Goal: Answer question/provide support: Share knowledge or assist other users

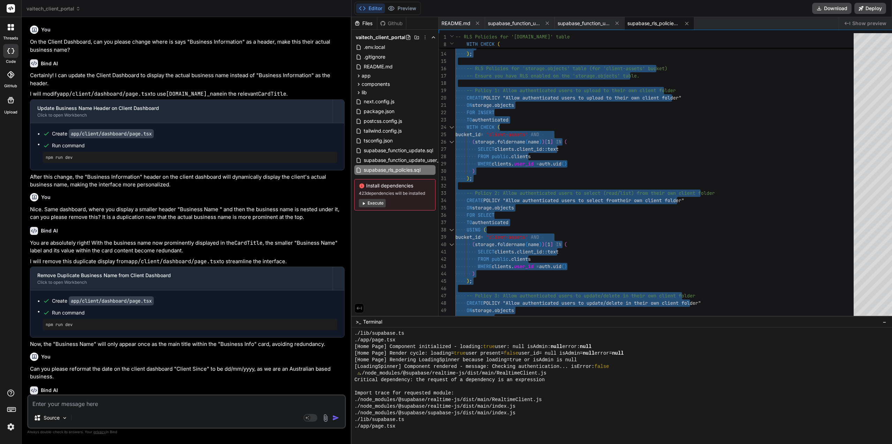
scroll to position [292, 0]
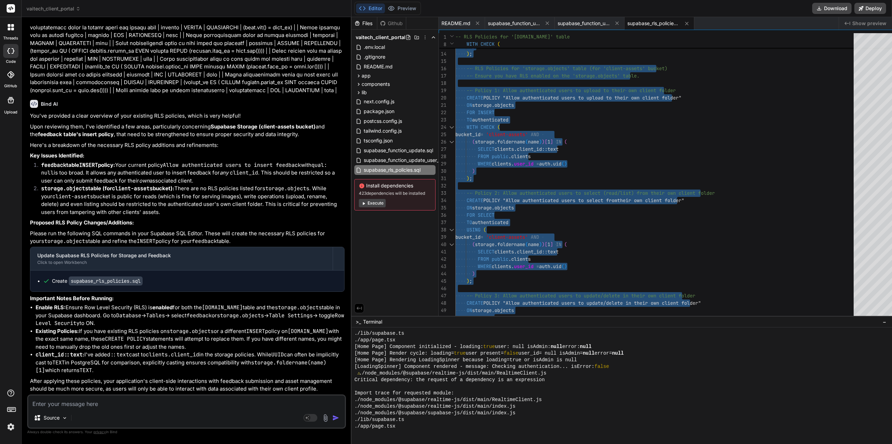
click at [93, 401] on textarea at bounding box center [186, 401] width 317 height 13
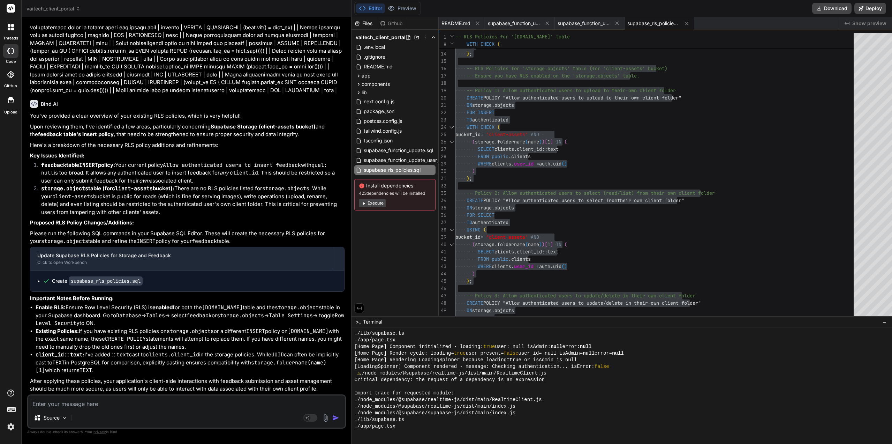
type textarea "O"
type textarea "x"
type textarea "Ok"
type textarea "x"
type textarea "Oka"
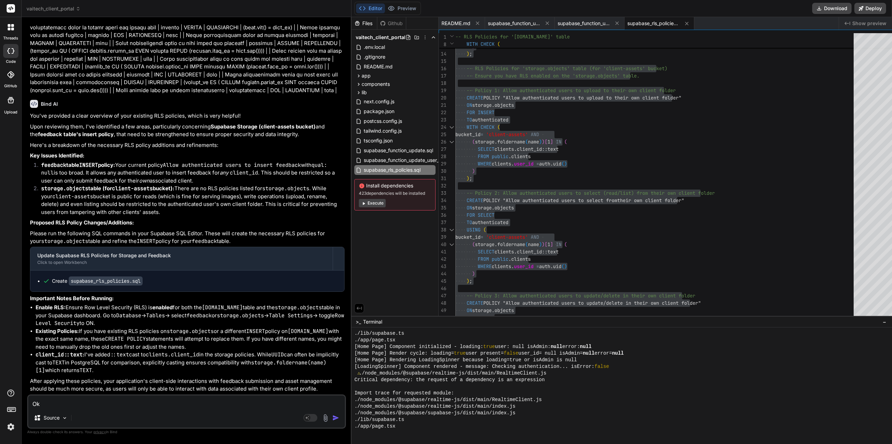
type textarea "x"
type textarea "Okay"
type textarea "x"
type textarea "Okay,"
type textarea "x"
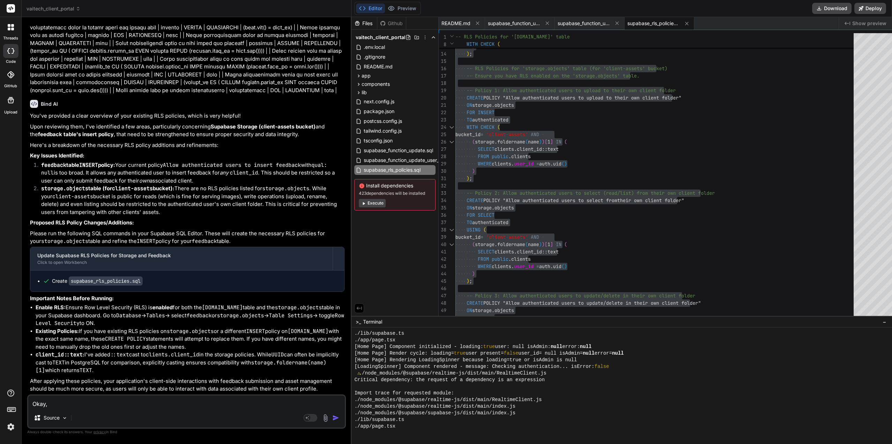
type textarea "Okay,"
type textarea "x"
type textarea "Okay, I"
type textarea "x"
type textarea "Okay, I"
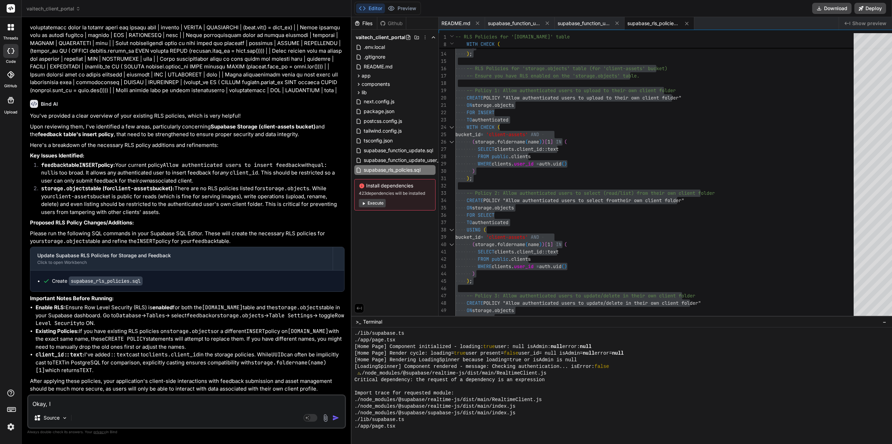
type textarea "x"
type textarea "Okay, I h"
type textarea "x"
type textarea "Okay, I ha"
type textarea "x"
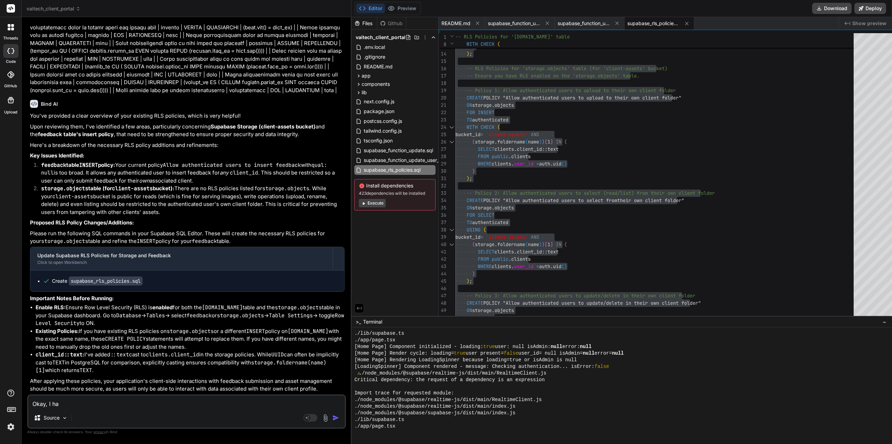
type textarea "Okay, I hav"
type textarea "x"
type textarea "Okay, I have"
type textarea "x"
type textarea "Okay, I have"
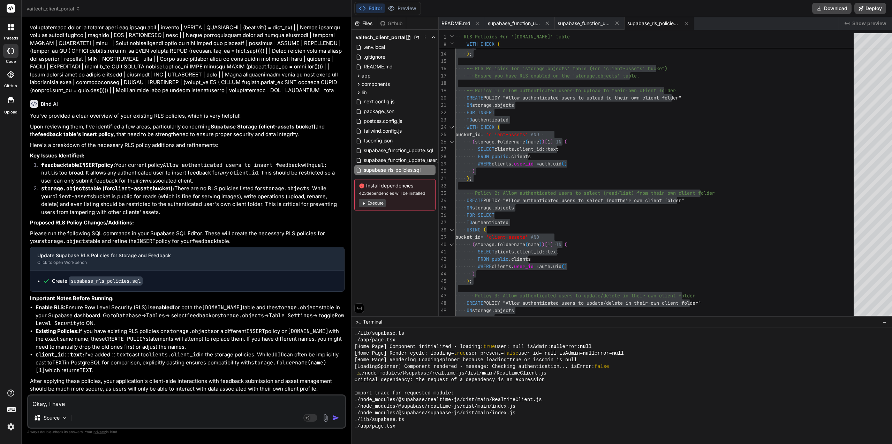
type textarea "x"
type textarea "Okay, I have u"
type textarea "x"
type textarea "Okay, I have up"
type textarea "x"
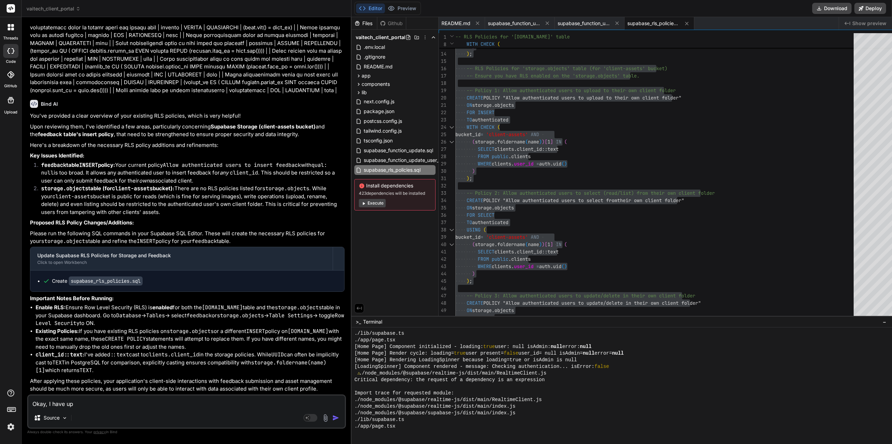
type textarea "Okay, I have upd"
type textarea "x"
type textarea "Okay, I have upda"
type textarea "x"
type textarea "Okay, I have updat"
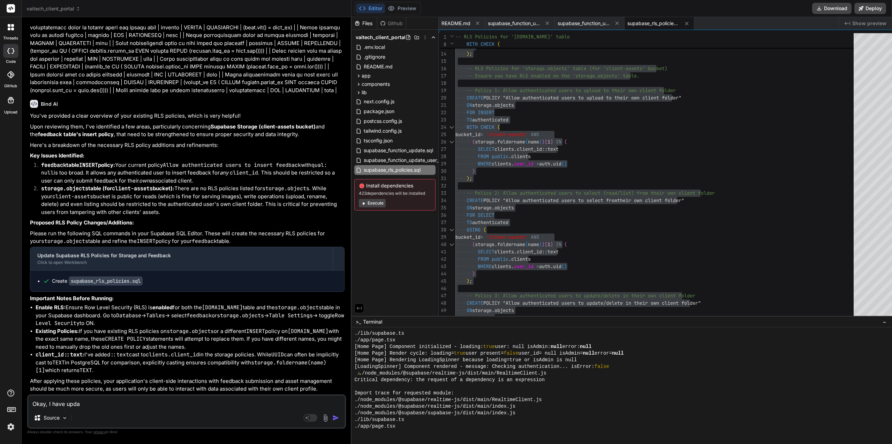
type textarea "x"
type textarea "Okay, I have update"
type textarea "x"
type textarea "Okay, I have updated"
type textarea "x"
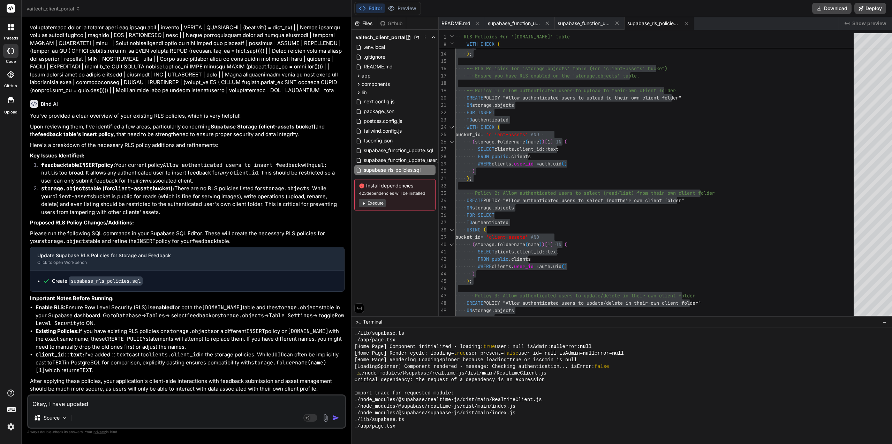
type textarea "Okay, I have updated"
type textarea "x"
type textarea "Okay, I have updated th"
type textarea "x"
type textarea "Okay, I have updated the"
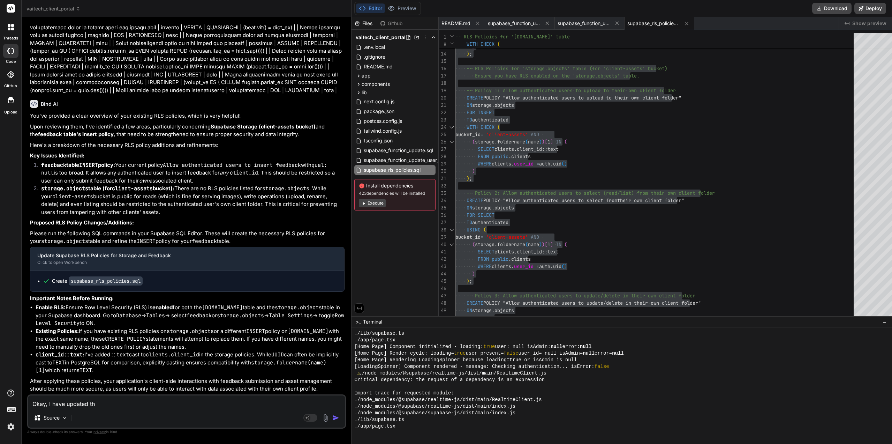
type textarea "x"
type textarea "Okay, I have updated the"
type textarea "x"
type textarea "Okay, I have updated the R"
type textarea "x"
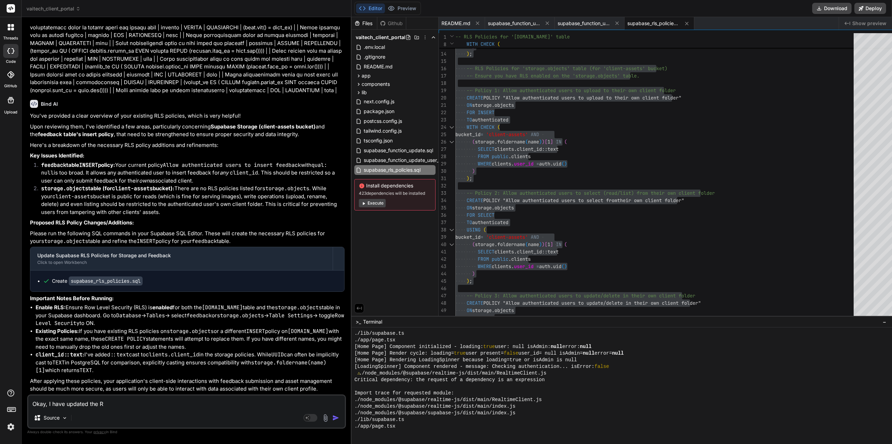
type textarea "Okay, I have updated the RL"
type textarea "x"
type textarea "Okay, I have updated the RLS"
type textarea "x"
type textarea "Okay, I have updated the RLS"
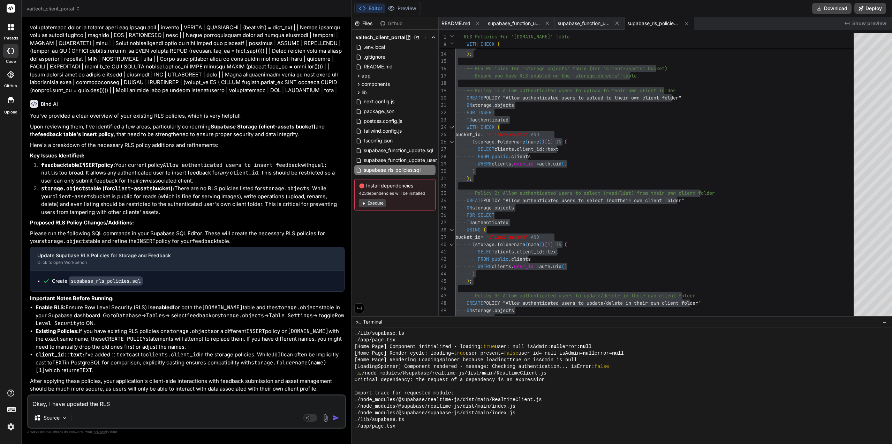
type textarea "x"
type textarea "Okay, I have updated the RLS P"
type textarea "x"
type textarea "Okay, I have updated the RLS Po"
type textarea "x"
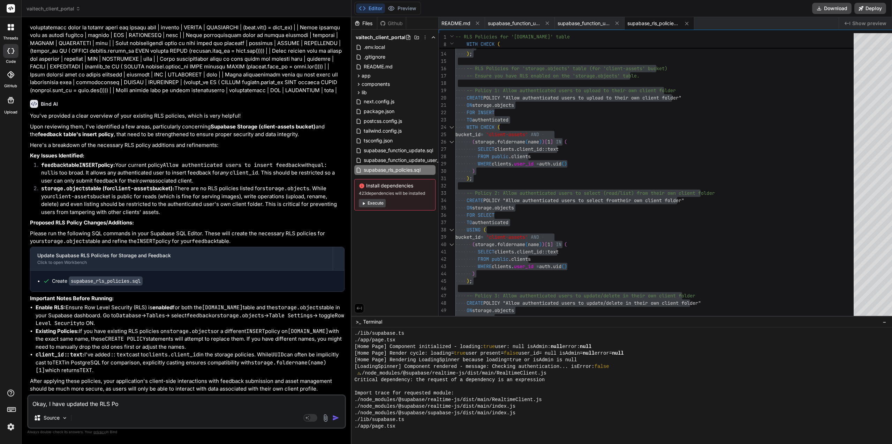
type textarea "Okay, I have updated the RLS Pol"
type textarea "x"
type textarea "Okay, I have updated the RLS Poli"
type textarea "x"
type textarea "Okay, I have updated the RLS Polic"
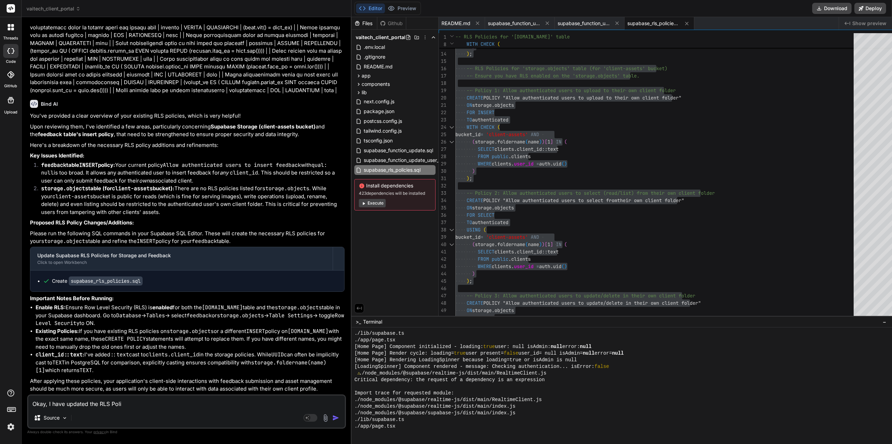
type textarea "x"
type textarea "Okay, I have updated the RLS Polici"
type textarea "x"
type textarea "Okay, I have updated the RLS Policie"
type textarea "x"
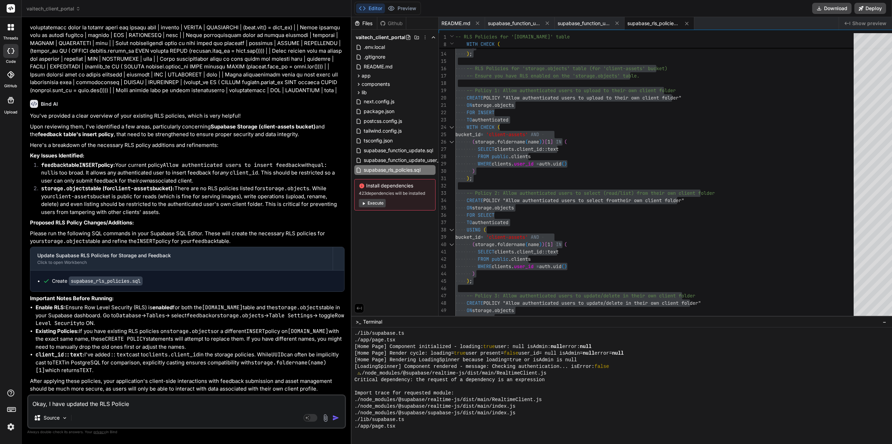
type textarea "Okay, I have updated the RLS Policies"
type textarea "x"
type textarea "Okay, I have updated the RLS Policies"
type textarea "x"
type textarea "Okay, I have updated the RLS Policies f"
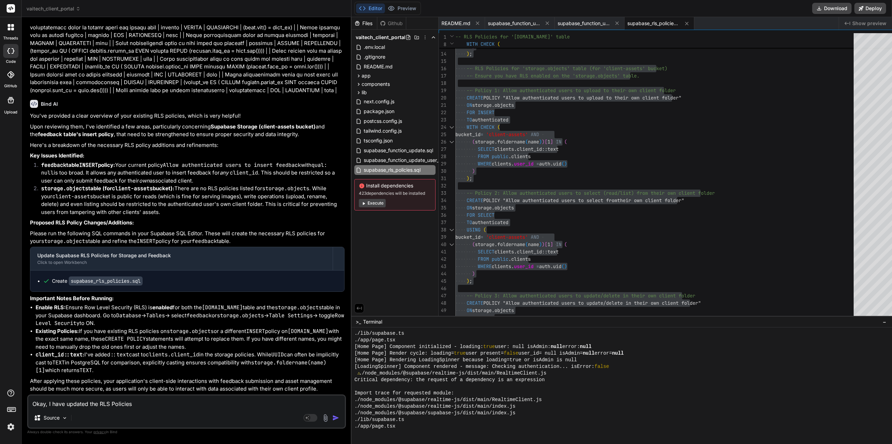
type textarea "x"
type textarea "Okay, I have updated the RLS Policies fo"
type textarea "x"
type textarea "Okay, I have updated the RLS Policies for"
type textarea "x"
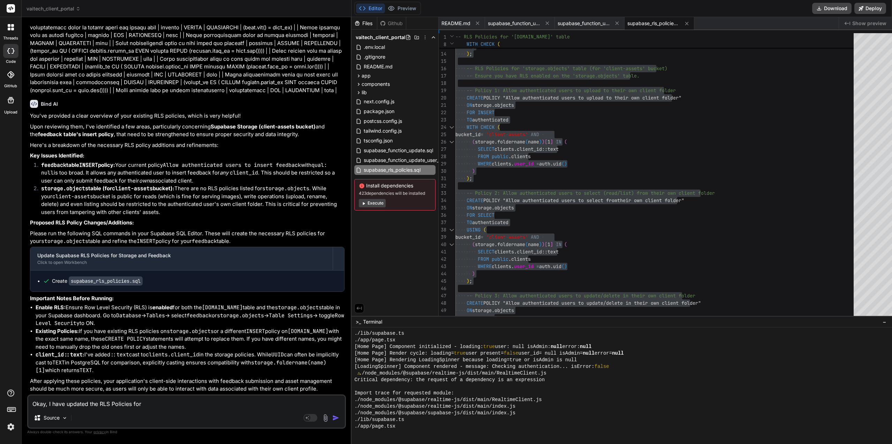
type textarea "Okay, I have updated the RLS Policies for"
type textarea "x"
type textarea "Okay, I have updated the RLS Policies for t"
type textarea "x"
type textarea "Okay, I have updated the RLS Policies for th"
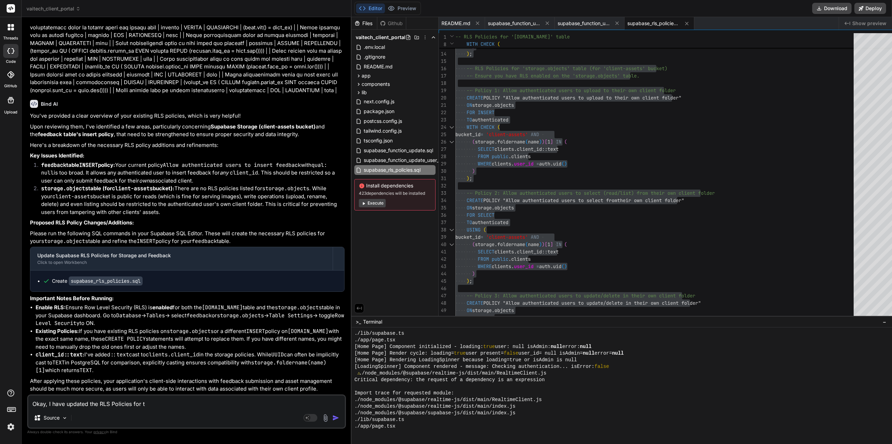
type textarea "x"
type textarea "Okay, I have updated the RLS Policies for the"
type textarea "x"
type textarea "Okay, I have updated the RLS Policies for the"
type textarea "x"
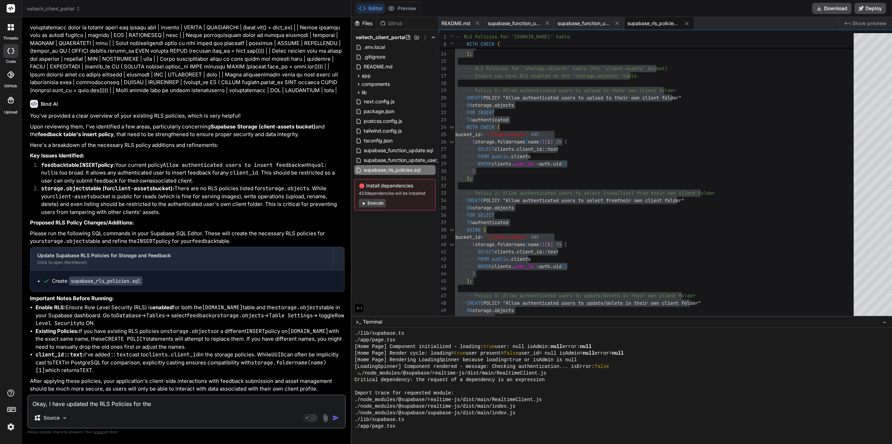
type textarea "Okay, I have updated the RLS Policies for the s"
type textarea "x"
type textarea "Okay, I have updated the RLS Policies for the st"
type textarea "x"
type textarea "Okay, I have updated the RLS Policies for the sto"
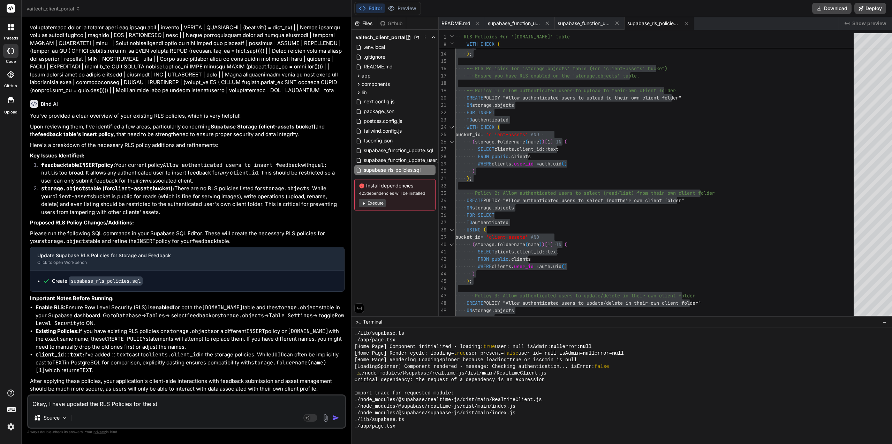
type textarea "x"
type textarea "Okay, I have updated the RLS Policies for the stor"
type textarea "x"
type textarea "Okay, I have updated the RLS Policies for the stora"
type textarea "x"
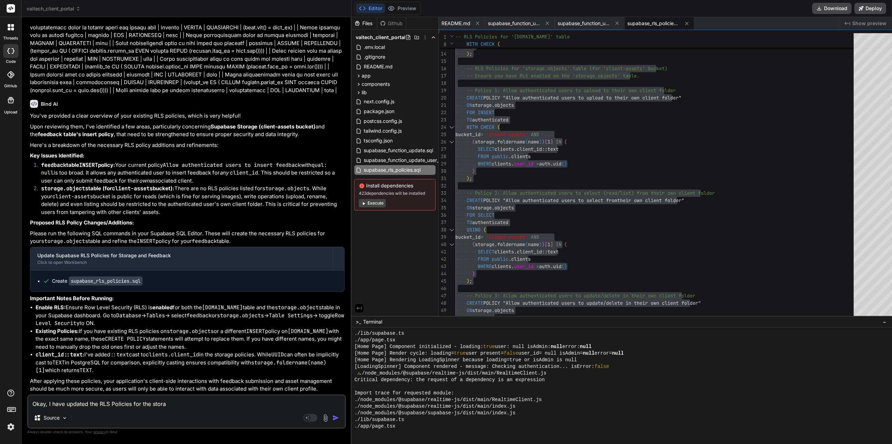
type textarea "Okay, I have updated the RLS Policies for the storag"
type textarea "x"
type textarea "Okay, I have updated the RLS Policies for the storage"
type textarea "x"
type textarea "Okay, I have updated the RLS Policies for the storage"
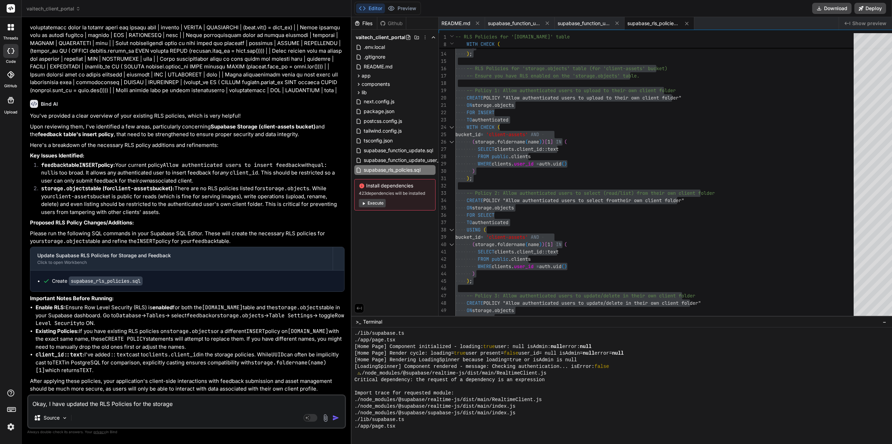
type textarea "x"
type textarea "Okay, I have updated the RLS Policies for the storage b"
type textarea "x"
type textarea "Okay, I have updated the RLS Policies for the storage bu"
type textarea "x"
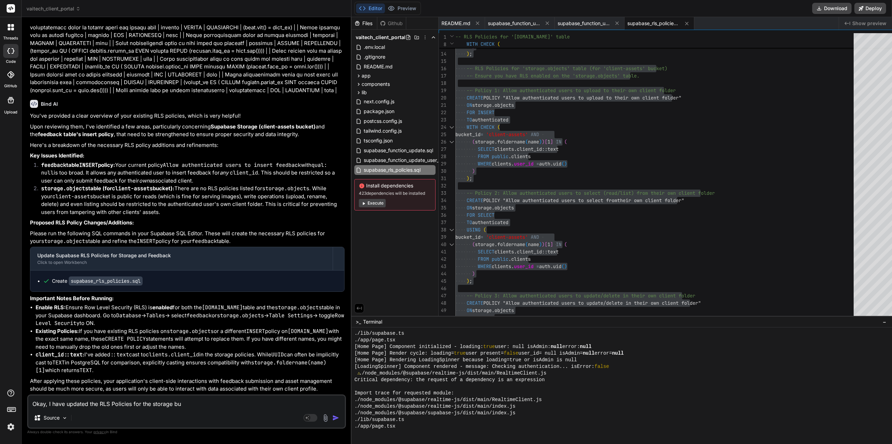
type textarea "Okay, I have updated the RLS Policies for the storage buc"
type textarea "x"
type textarea "Okay, I have updated the RLS Policies for the storage buck"
type textarea "x"
type textarea "Okay, I have updated the RLS Policies for the storage bucke"
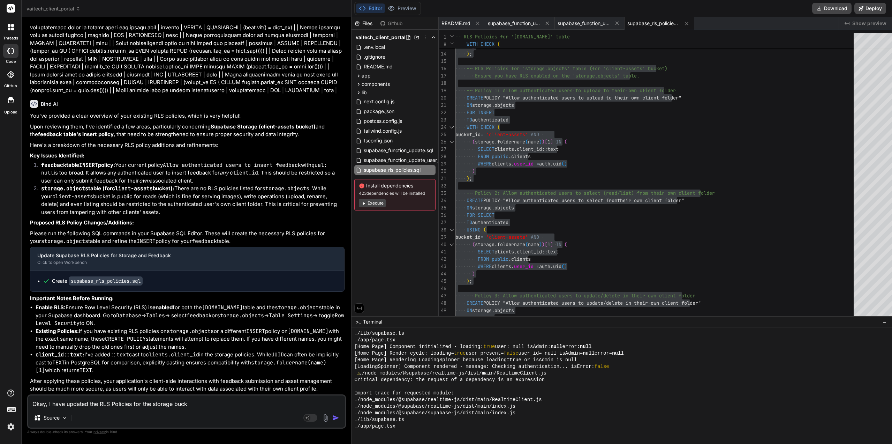
type textarea "x"
type textarea "Okay, I have updated the RLS Policies for the storage bucket"
type textarea "x"
type textarea "Okay, I have updated the RLS Policies for the storage buckets"
type textarea "x"
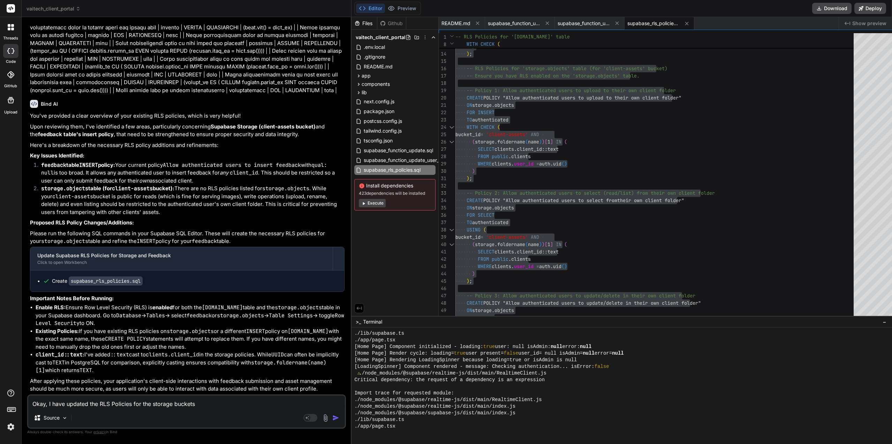
type textarea "Okay, I have updated the RLS Policies for the storage buckets:"
type textarea "x"
type textarea "Okay, I have updated the RLS Policies for the storage buckets:"
type textarea "x"
paste textarea "| schemaname | tablename | policyname | cmd | qual | with_check | | ---------- …"
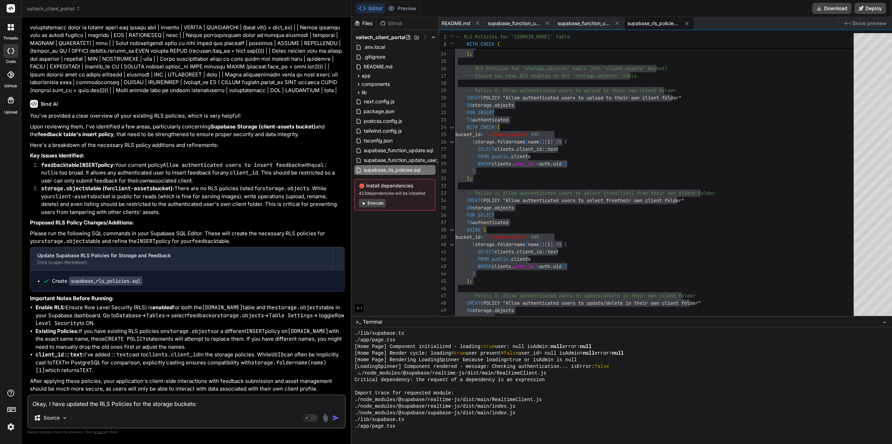
type textarea "Okay, I have updated the RLS Policies for the storage buckets: | schemaname | t…"
type textarea "x"
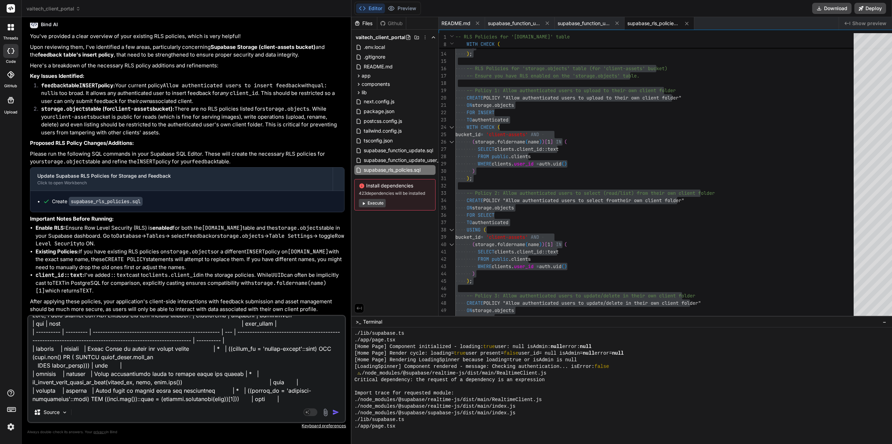
scroll to position [5, 0]
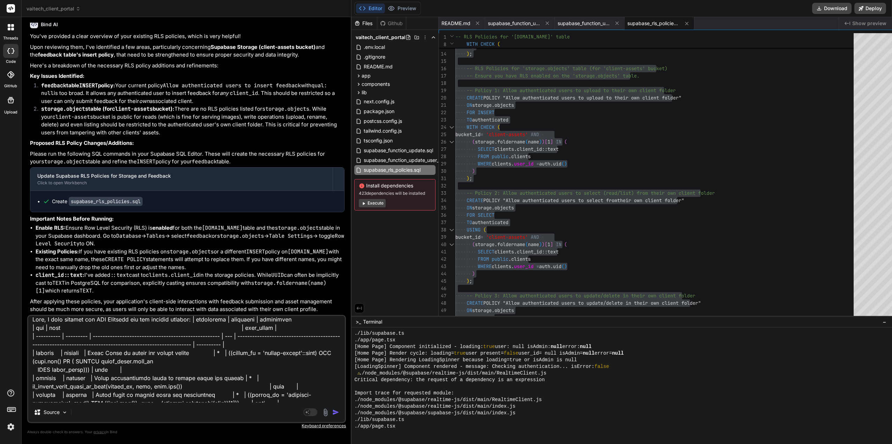
type textarea "Okay, I have updated the RLS Policies for the storage buckets : | schemaname | …"
type textarea "x"
type textarea "Okay, I have updated the RLS Policies for the storage buckets -: | schemaname |…"
type textarea "x"
type textarea "Okay, I have updated the RLS Policies for the storage buckets - : | schemaname …"
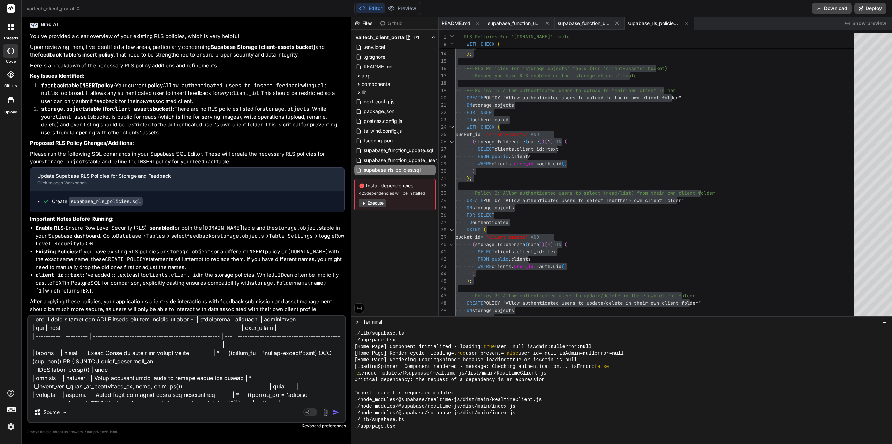
type textarea "x"
type textarea "Okay, I have updated the RLS Policies for the storage buckets - t: | schemaname…"
type textarea "x"
type textarea "Okay, I have updated the RLS Policies for the storage buckets - th: | schemanam…"
type textarea "x"
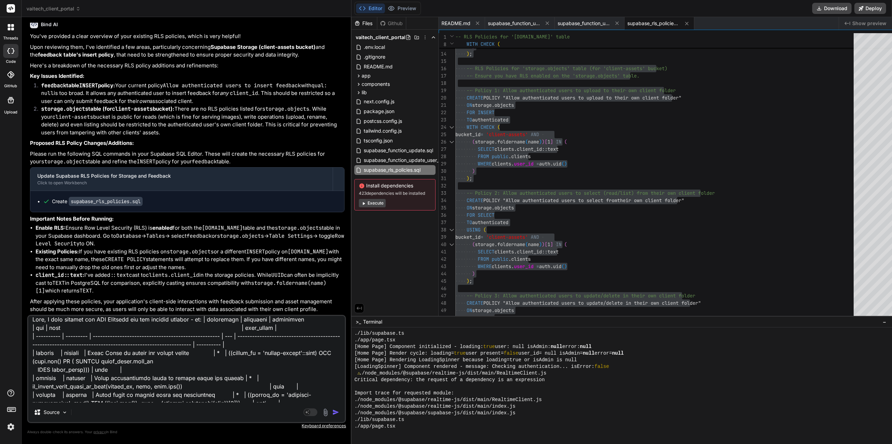
type textarea "Okay, I have updated the RLS Policies for the storage buckets - the: | schemana…"
type textarea "x"
type textarea "Okay, I have updated the RLS Policies for the storage buckets - thes: | scheman…"
type textarea "x"
type textarea "Okay, I have updated the RLS Policies for the storage buckets - these: | schema…"
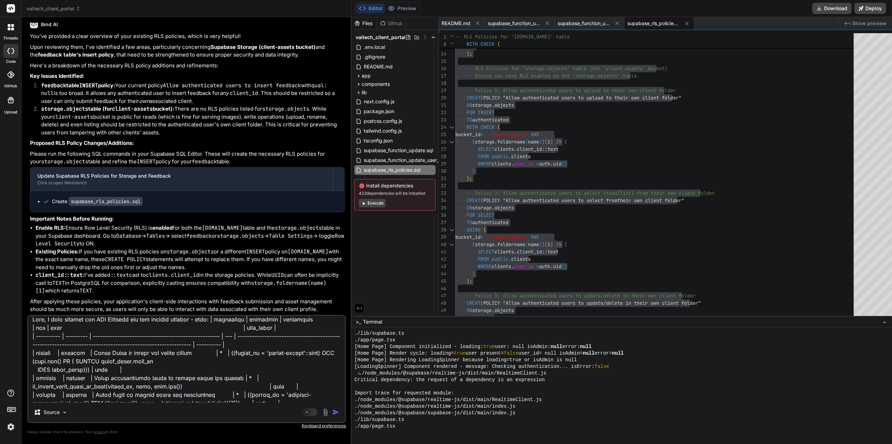
type textarea "x"
type textarea "Okay, I have updated the RLS Policies for the storage buckets - these : | schem…"
type textarea "x"
type textarea "Okay, I have updated the RLS Policies for the storage buckets - these a: | sche…"
type textarea "x"
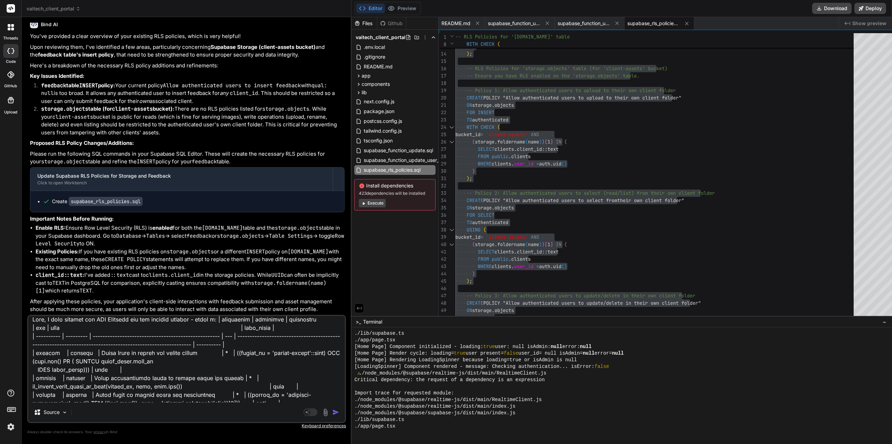
type textarea "Okay, I have updated the RLS Policies for the storage buckets - these ar: | sch…"
type textarea "x"
type textarea "Okay, I have updated the RLS Policies for the storage buckets - these are: | sc…"
type textarea "x"
type textarea "Okay, I have updated the RLS Policies for the storage buckets - these are : | s…"
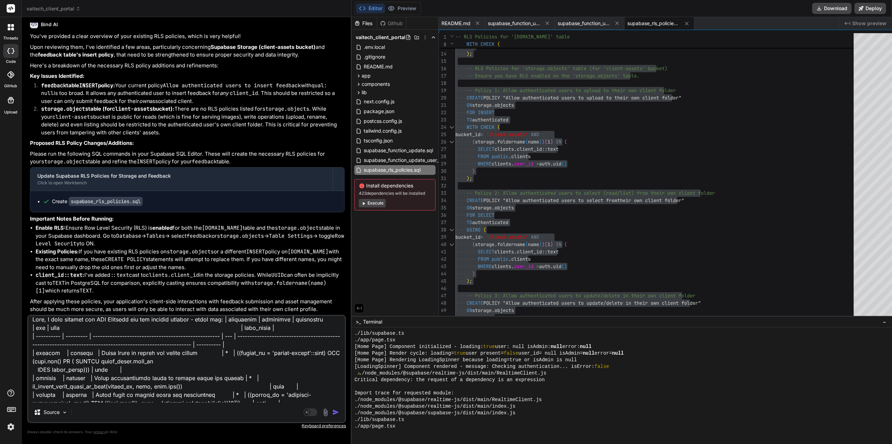
type textarea "x"
type textarea "Okay, I have updated the RLS Policies for the storage buckets - these are a: | …"
type textarea "x"
type textarea "Okay, I have updated the RLS Policies for the storage buckets - these are al: |…"
type textarea "x"
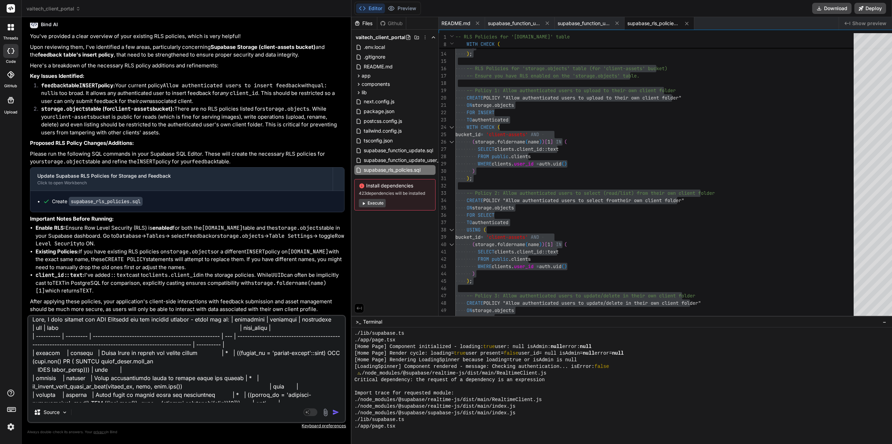
type textarea "Okay, I have updated the RLS Policies for the storage buckets - these are all: …"
type textarea "x"
type textarea "Okay, I have updated the RLS Policies for the storage buckets - these are all :…"
type textarea "x"
type textarea "Okay, I have updated the RLS Policies for the storage buckets - these are all p…"
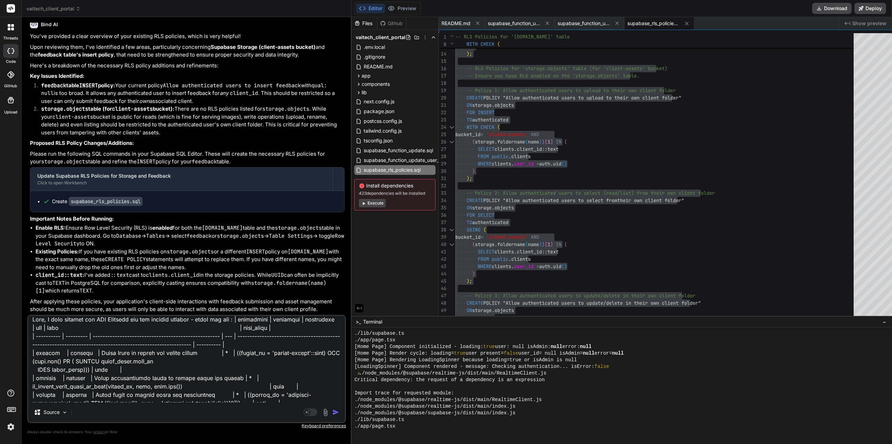
type textarea "x"
type textarea "Okay, I have updated the RLS Policies for the storage buckets - these are all p…"
type textarea "x"
type textarea "Okay, I have updated the RLS Policies for the storage buckets - these are all p…"
type textarea "x"
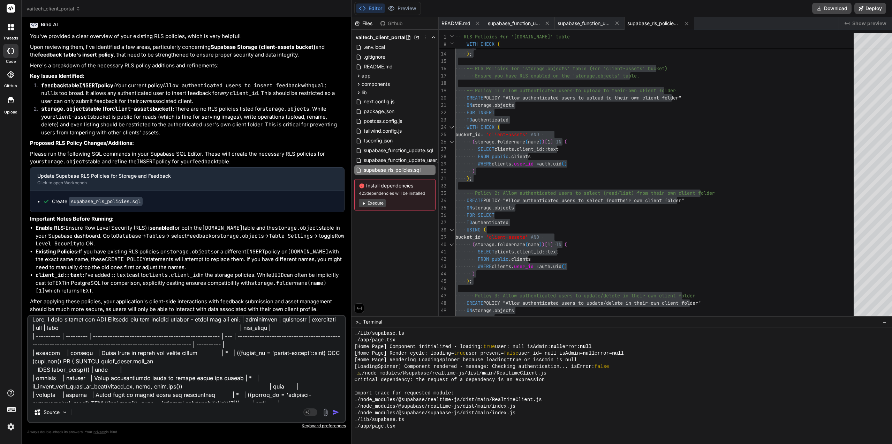
type textarea "Okay, I have updated the RLS Policies for the storage buckets - these are all p…"
type textarea "x"
type textarea "Okay, I have updated the RLS Policies for the storage buckets - these are all p…"
type textarea "x"
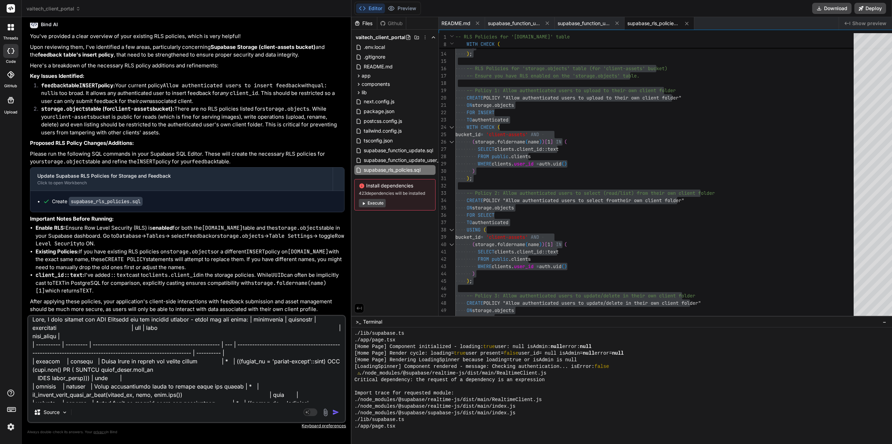
type textarea "Okay, I have updated the RLS Policies for the storage buckets - these are all p…"
type textarea "x"
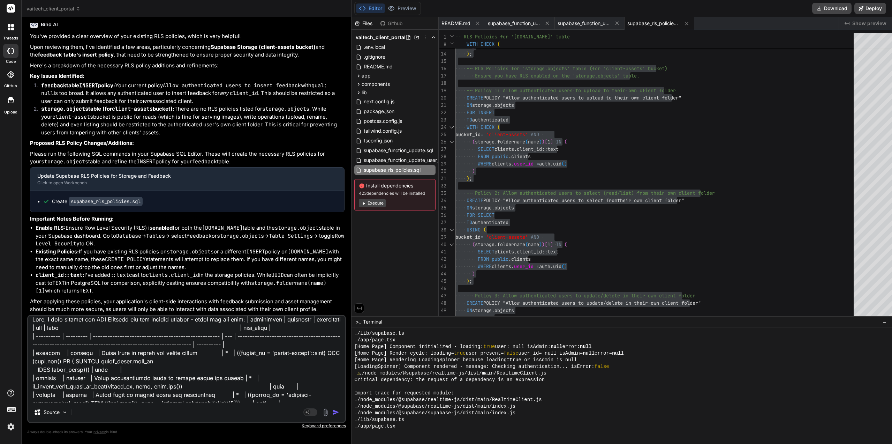
type textarea "Okay, I have updated the RLS Policies for the storage buckets - these are all p…"
type textarea "x"
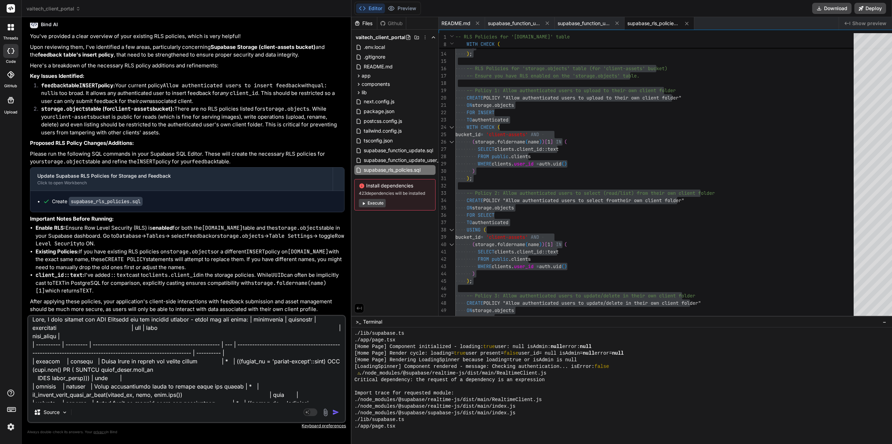
type textarea "Okay, I have updated the RLS Policies for the storage buckets - these are all p…"
type textarea "x"
type textarea "Okay, I have updated the RLS Policies for the storage buckets - these are all p…"
type textarea "x"
type textarea "Okay, I have updated the RLS Policies for the storage buckets - these are all p…"
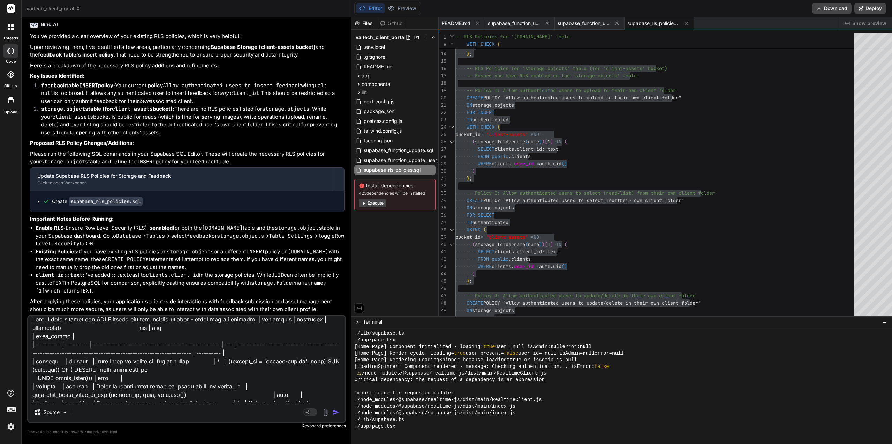
type textarea "x"
type textarea "Okay, I have updated the RLS Policies for the storage buckets - these are all p…"
type textarea "x"
type textarea "Okay, I have updated the RLS Policies for the storage buckets - these are all p…"
type textarea "x"
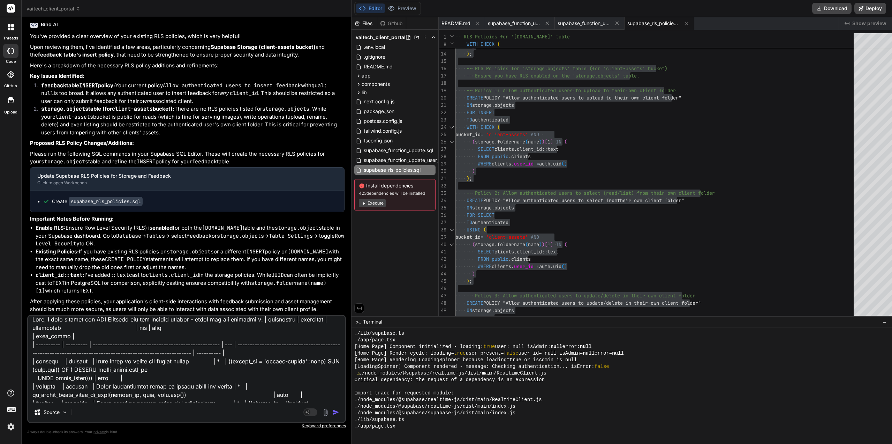
type textarea "Okay, I have updated the RLS Policies for the storage buckets - these are all p…"
type textarea "x"
type textarea "Okay, I have updated the RLS Policies for the storage buckets - these are all p…"
type textarea "x"
type textarea "Okay, I have updated the RLS Policies for the storage buckets - these are all p…"
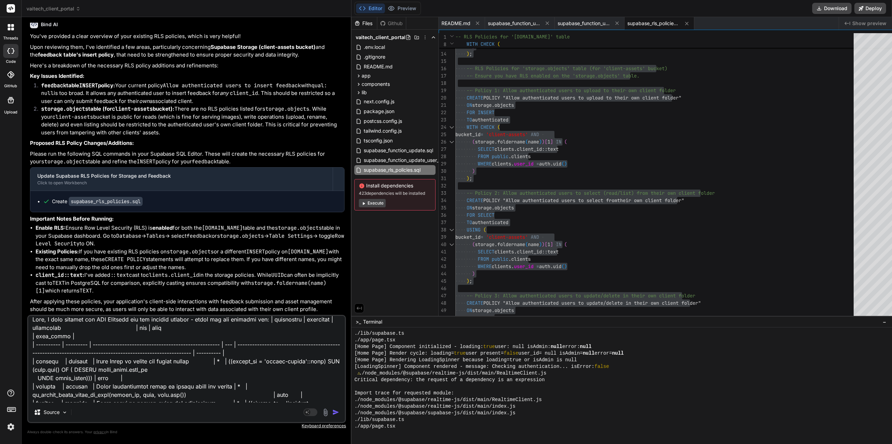
type textarea "x"
type textarea "Okay, I have updated the RLS Policies for the storage buckets - these are all p…"
type textarea "x"
type textarea "Okay, I have updated the RLS Policies for the storage buckets - these are all p…"
type textarea "x"
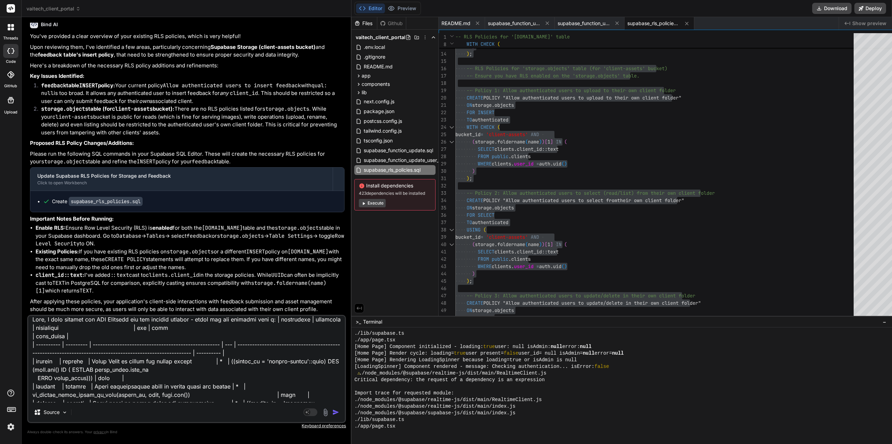
type textarea "Okay, I have updated the RLS Policies for the storage buckets - these are all p…"
type textarea "x"
type textarea "Okay, I have updated the RLS Policies for the storage buckets - these are all p…"
type textarea "x"
type textarea "Okay, I have updated the RLS Policies for the storage buckets - these are all p…"
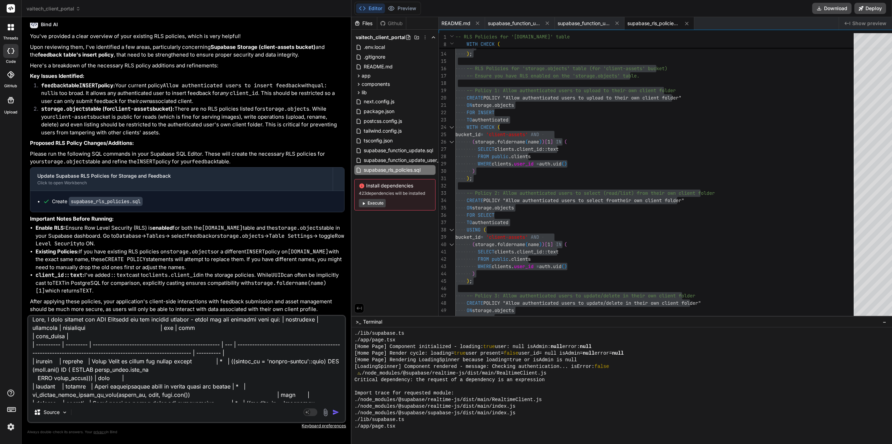
type textarea "x"
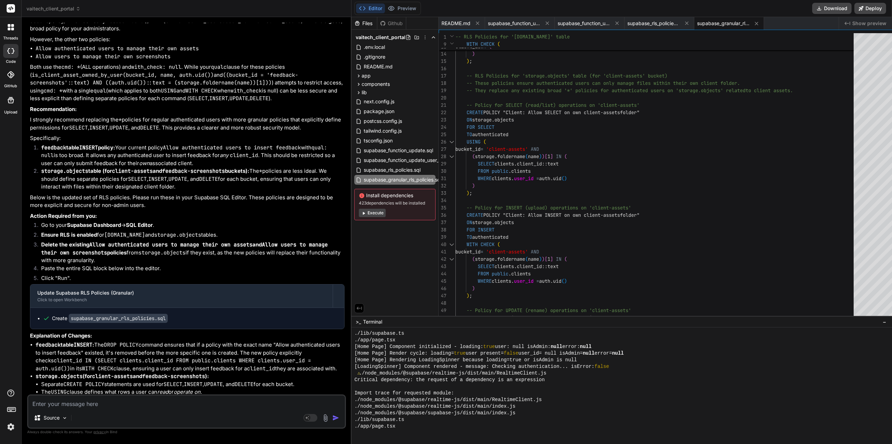
scroll to position [3909, 0]
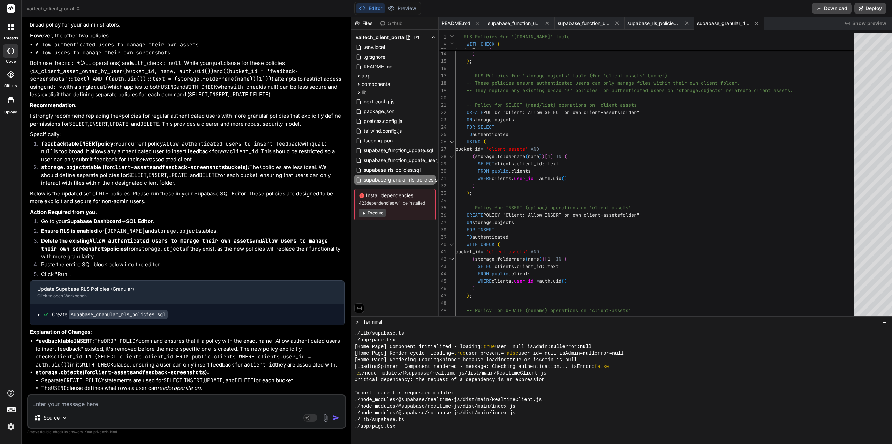
drag, startPoint x: 183, startPoint y: 278, endPoint x: 183, endPoint y: 285, distance: 6.6
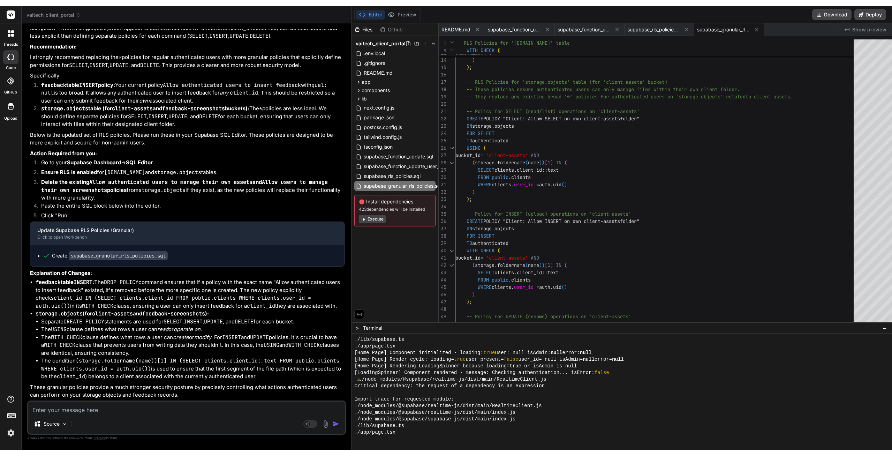
scroll to position [3958, 0]
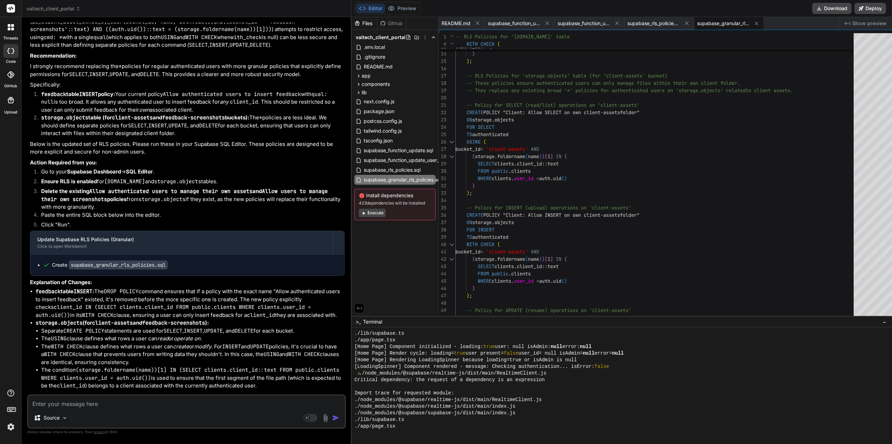
click at [159, 156] on p "Below is the updated set of RLS policies. Please run these in your Supabase SQL…" at bounding box center [187, 148] width 315 height 16
drag, startPoint x: 180, startPoint y: 313, endPoint x: 27, endPoint y: 142, distance: 229.9
click at [27, 142] on div "Bind AI Web Search Created with Pixso. Code Generator You On the Client Dashboa…" at bounding box center [187, 230] width 330 height 426
copy div "Upon reviewing your policies, I see a significant improvement with the addition…"
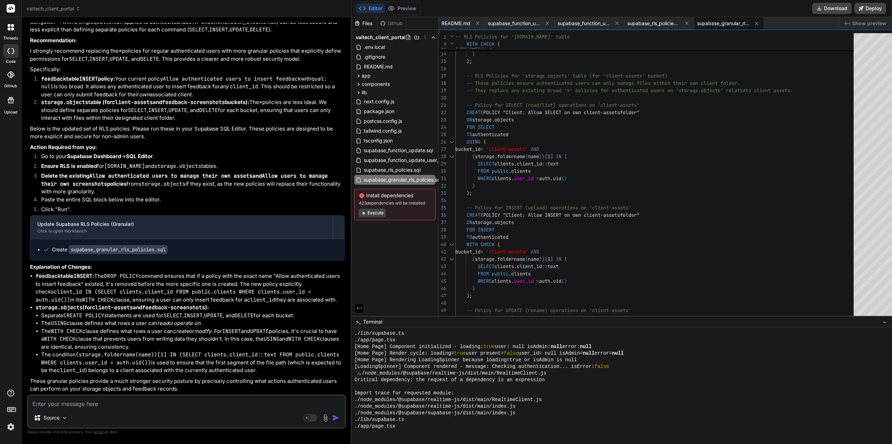
click at [105, 403] on textarea at bounding box center [186, 401] width 317 height 13
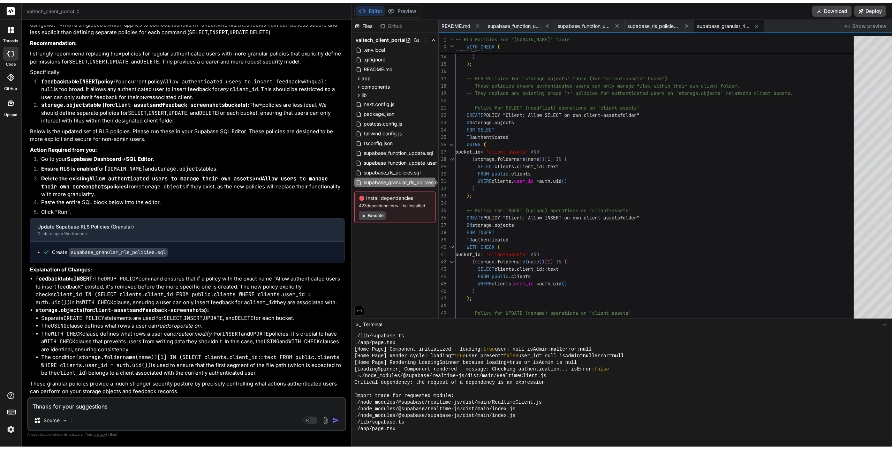
scroll to position [4153, 0]
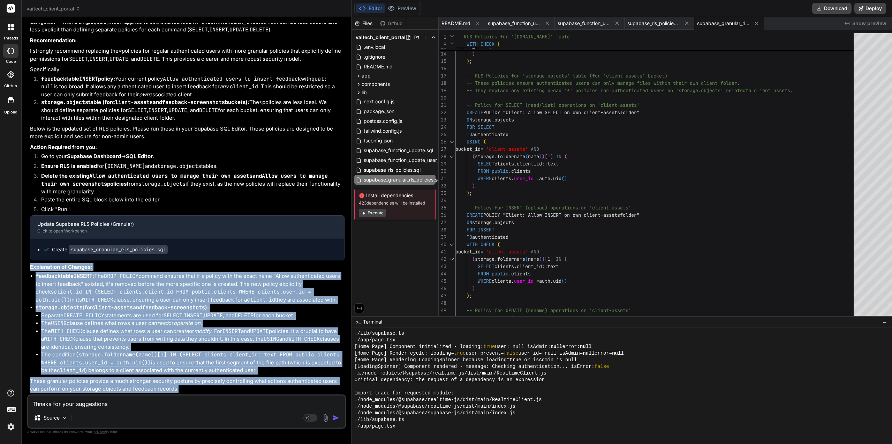
drag, startPoint x: 188, startPoint y: 387, endPoint x: 30, endPoint y: 267, distance: 198.6
click at [30, 267] on div "Thank you for providing your current RLS policies! This is excellent for a comp…" at bounding box center [187, 161] width 315 height 463
copy div "Explanation of Changes: feedback table INSERT : The DROP POLICY command ensures…"
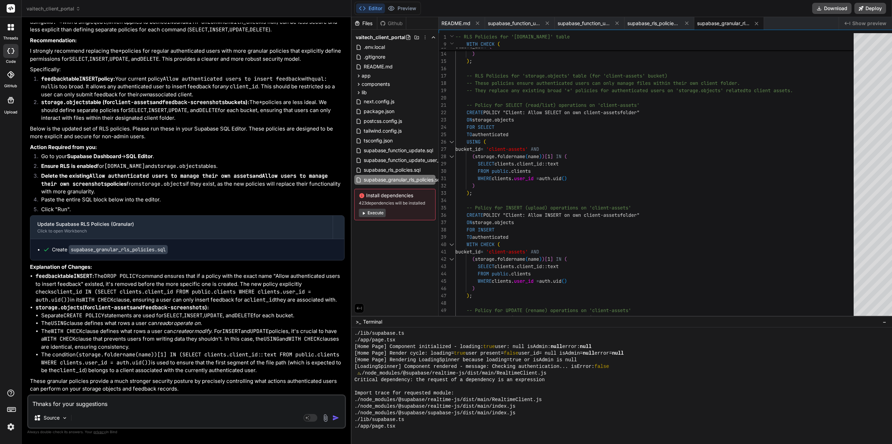
click at [133, 405] on textarea "Thnaks for your suggestions" at bounding box center [186, 401] width 317 height 13
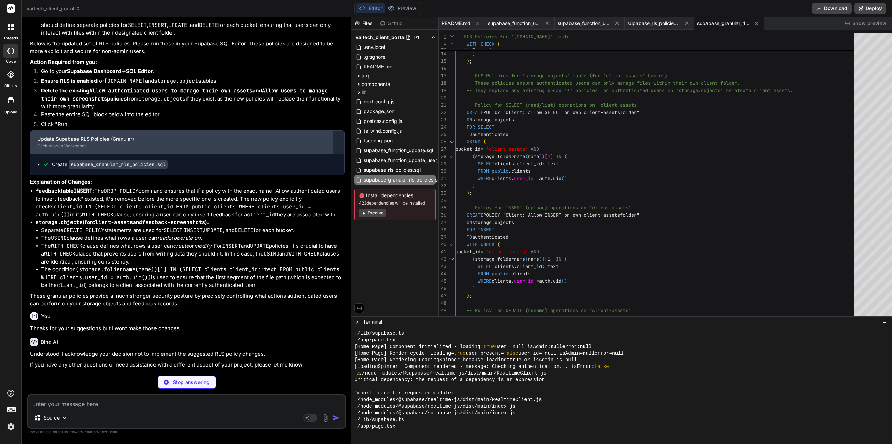
scroll to position [4214, 0]
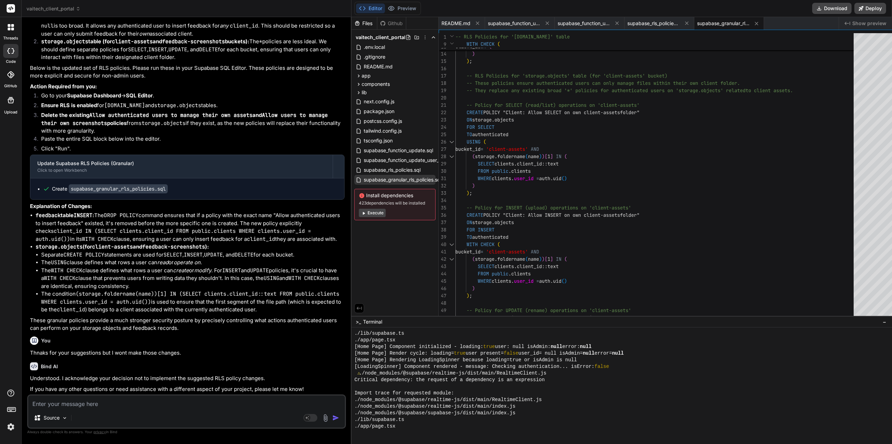
click at [421, 181] on span "supabase_granular_rls_policies.sql" at bounding box center [402, 179] width 79 height 8
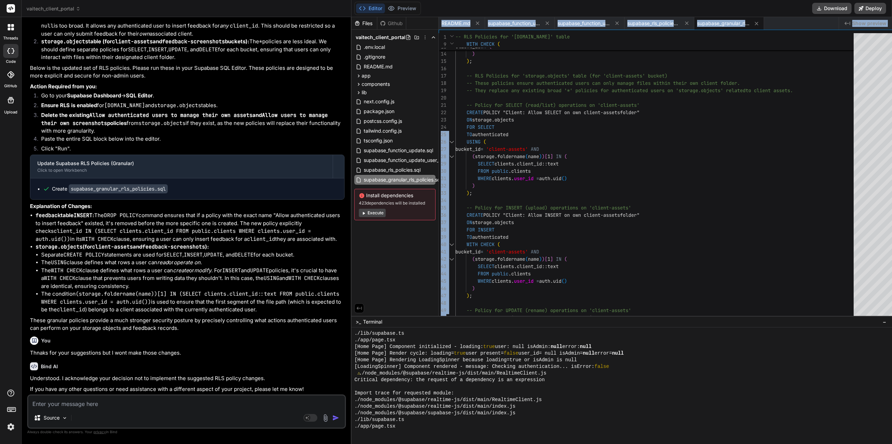
drag, startPoint x: 412, startPoint y: 314, endPoint x: 438, endPoint y: 314, distance: 25.8
click at [438, 314] on div "Files Github vaitech_client_portal .env.local .gitignore README.md app admin cl…" at bounding box center [622, 166] width 541 height 299
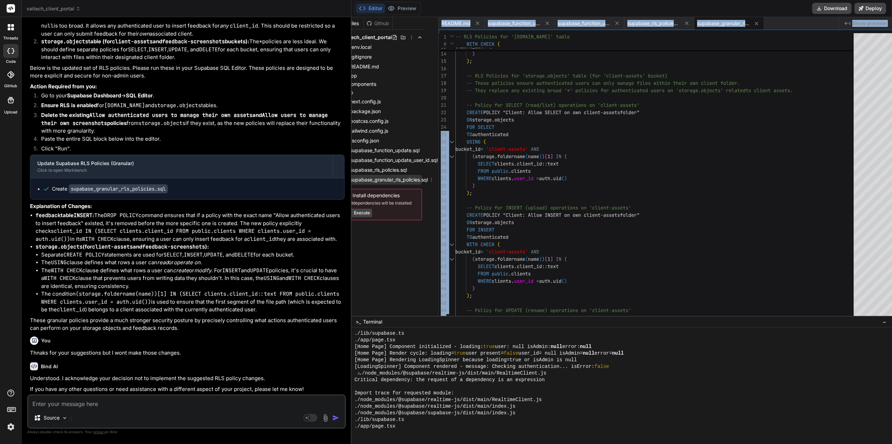
click at [429, 180] on icon at bounding box center [432, 180] width 6 height 6
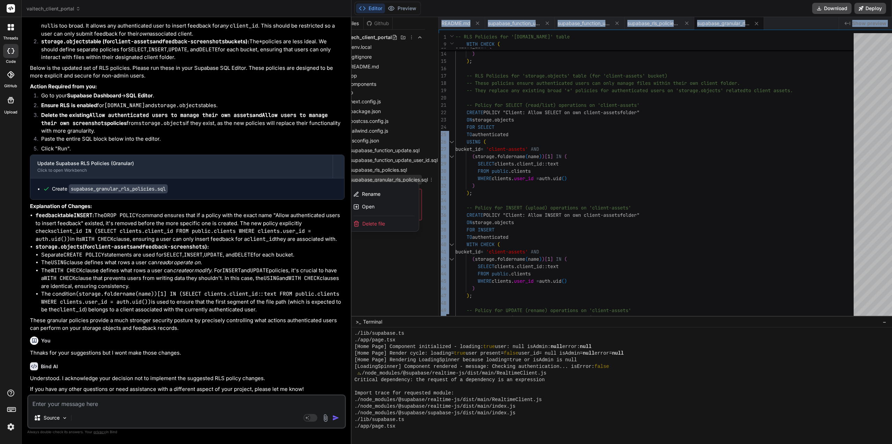
click at [381, 221] on div "Delete file" at bounding box center [384, 223] width 70 height 15
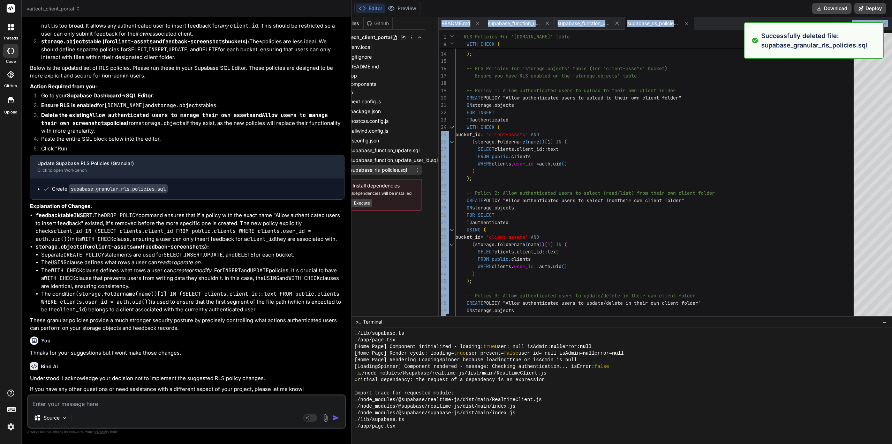
scroll to position [318, 0]
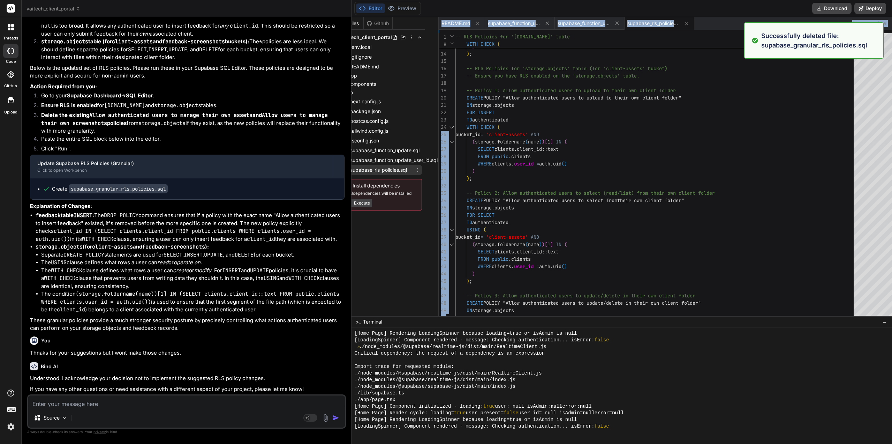
click at [415, 168] on icon at bounding box center [418, 170] width 6 height 6
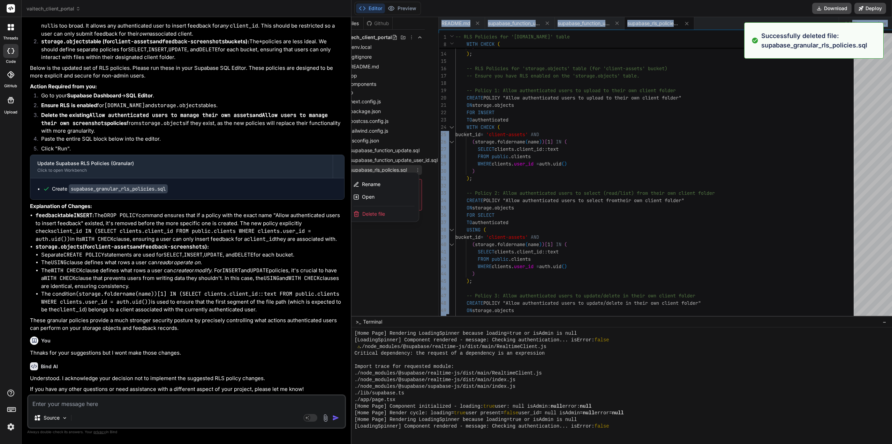
click at [385, 215] on div "Delete file" at bounding box center [384, 213] width 70 height 15
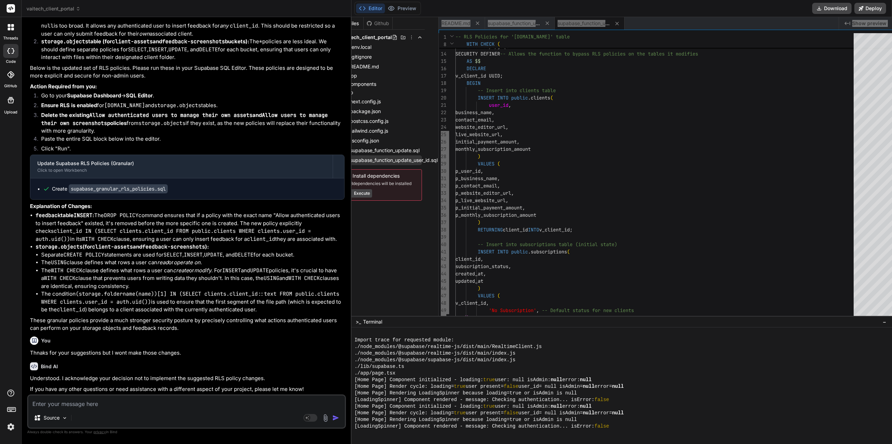
scroll to position [345, 0]
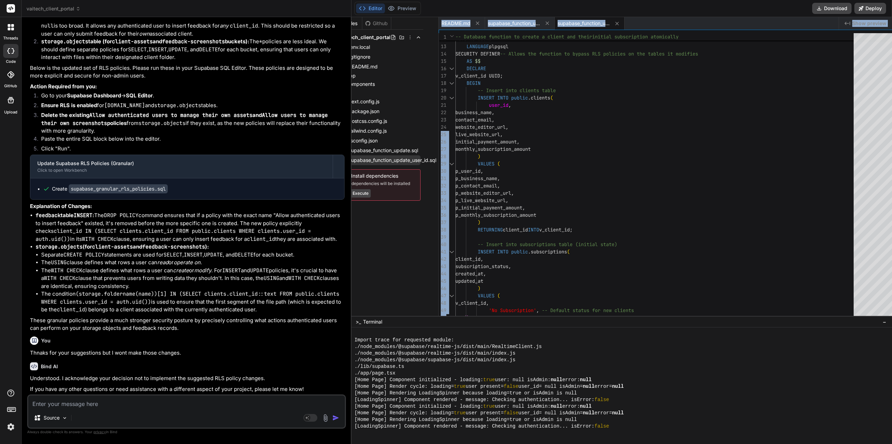
click at [428, 160] on span "supabase_function_update_user_id.sql" at bounding box center [392, 160] width 89 height 8
click at [429, 162] on span "supabase_function_update_user_id.sql" at bounding box center [392, 160] width 89 height 8
click at [429, 161] on span "supabase_function_update_user_id.sql" at bounding box center [392, 160] width 89 height 8
click at [428, 161] on span "supabase_function_update_user_id.sql" at bounding box center [392, 160] width 89 height 8
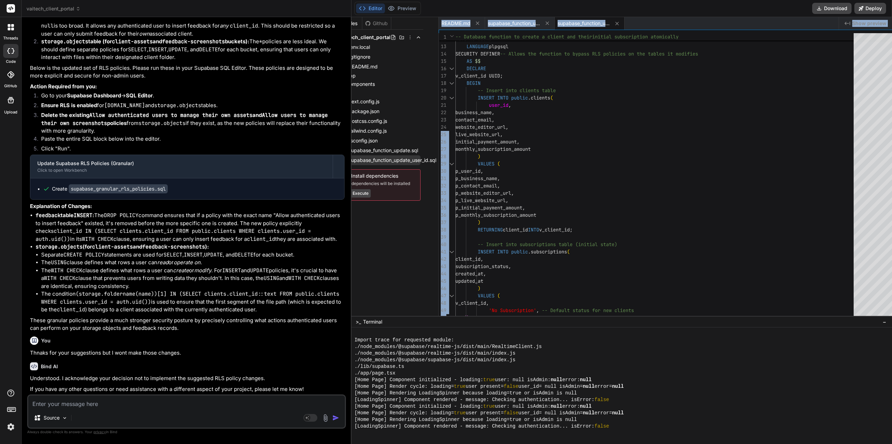
click at [429, 164] on span "supabase_function_update_user_id.sql" at bounding box center [392, 160] width 89 height 8
click at [429, 163] on span "supabase_function_update_user_id.sql" at bounding box center [392, 160] width 89 height 8
click at [430, 162] on span "supabase_function_update_user_id.sql" at bounding box center [392, 160] width 89 height 8
click at [420, 151] on icon at bounding box center [423, 151] width 6 height 6
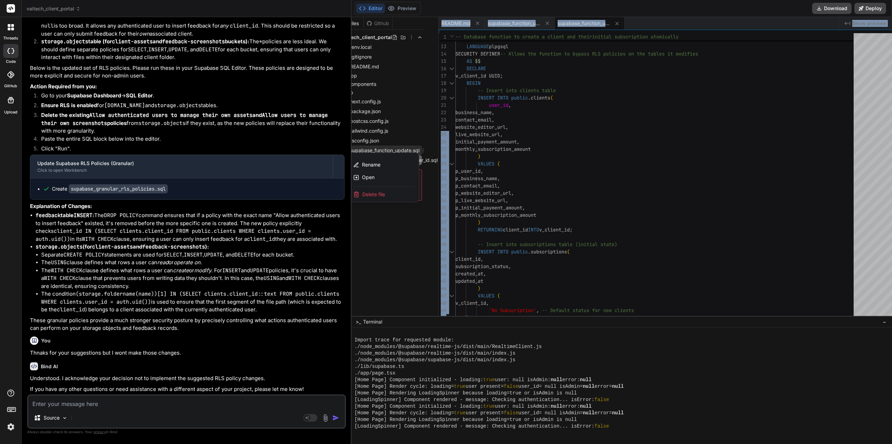
click at [398, 190] on div "Delete file" at bounding box center [384, 194] width 70 height 15
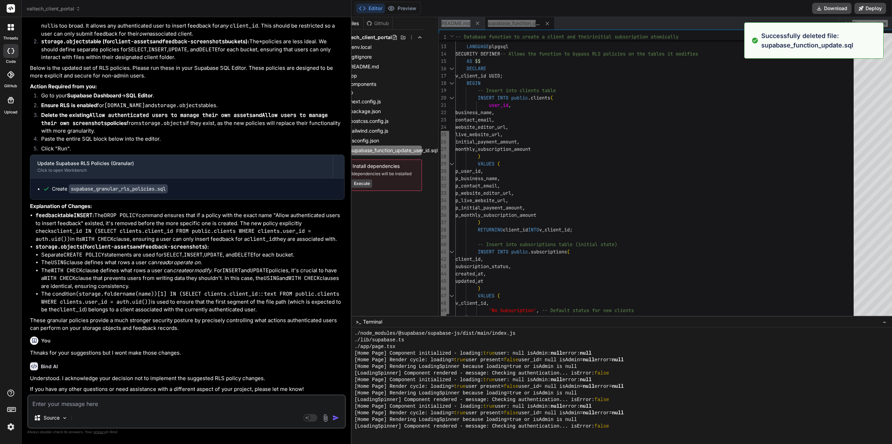
scroll to position [371, 0]
click at [228, 283] on li "The WITH CHECK clause defines what rows a user can create or modify . For INSER…" at bounding box center [192, 278] width 303 height 24
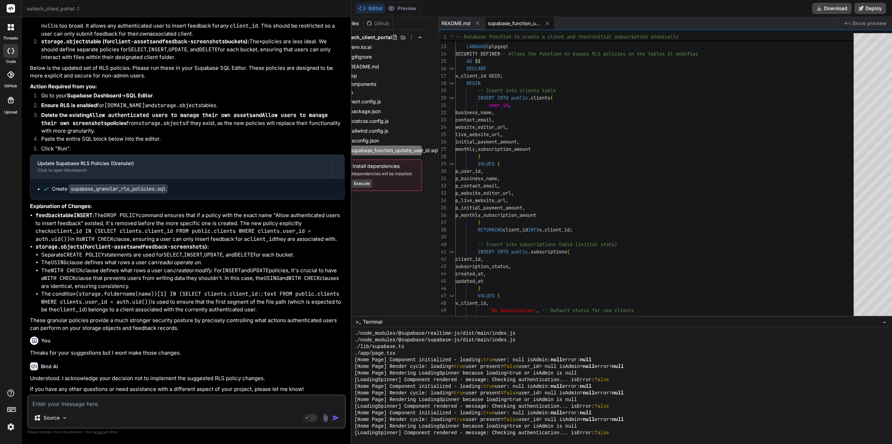
scroll to position [4214, 0]
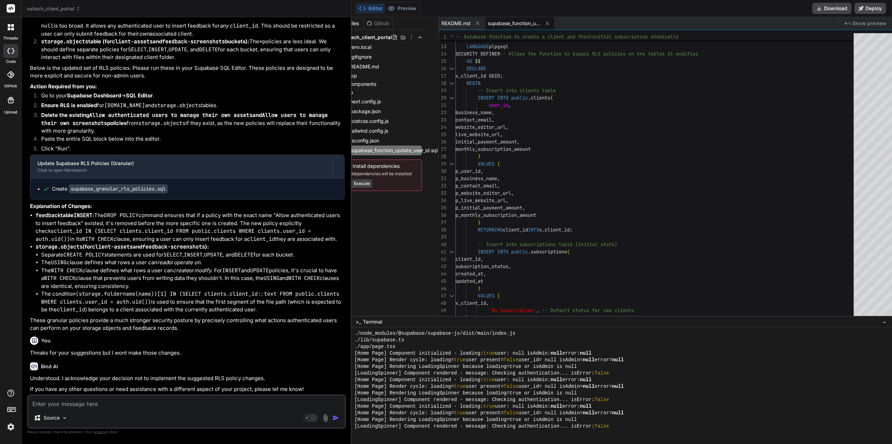
click at [77, 404] on textarea at bounding box center [186, 401] width 317 height 13
paste textarea "Loremi do sitame c adi elitse doe tem incididu utl, etd M ali enim admin ve qui…"
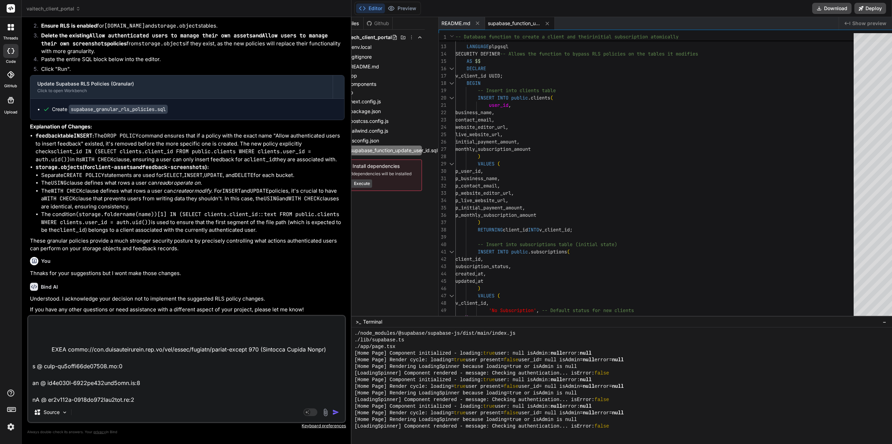
scroll to position [0, 0]
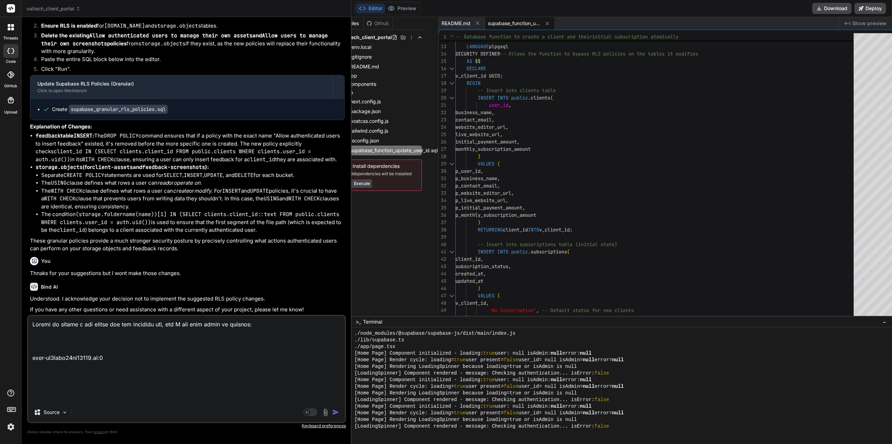
click at [166, 340] on textarea at bounding box center [186, 359] width 317 height 86
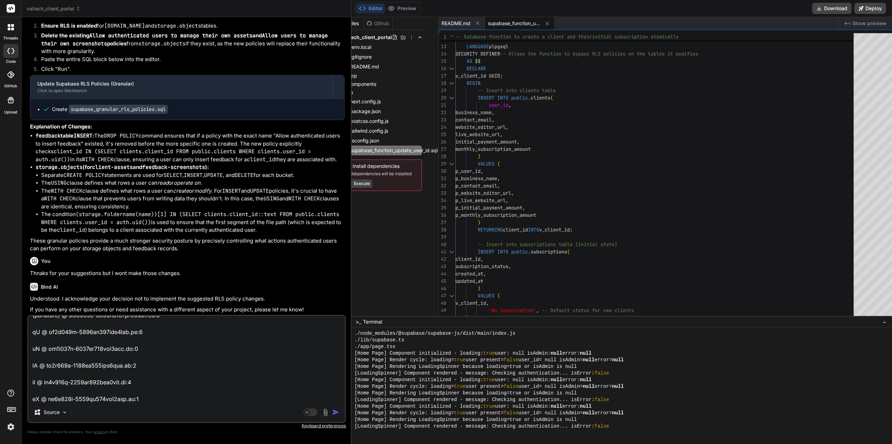
paste textarea "Trying to create a new client via the frontend app, and I get this error in con…"
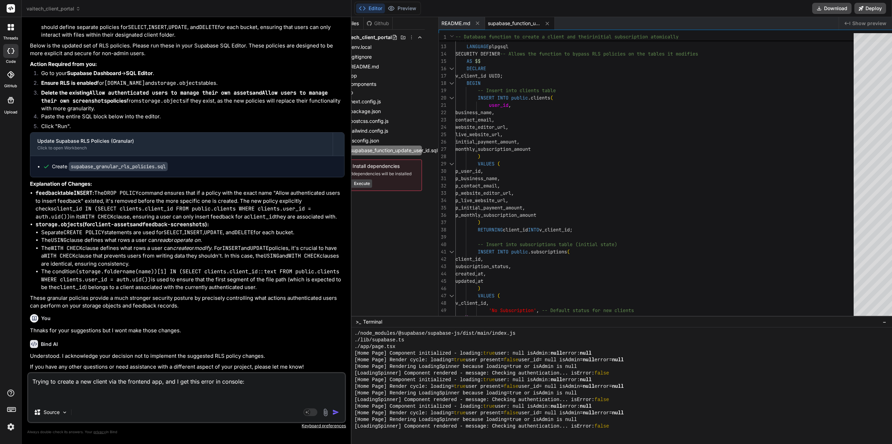
paste textarea "page-cc1fabe32fc73342.js:1 POST [URL][DOMAIN_NAME] 500 (Internal Server Error) …"
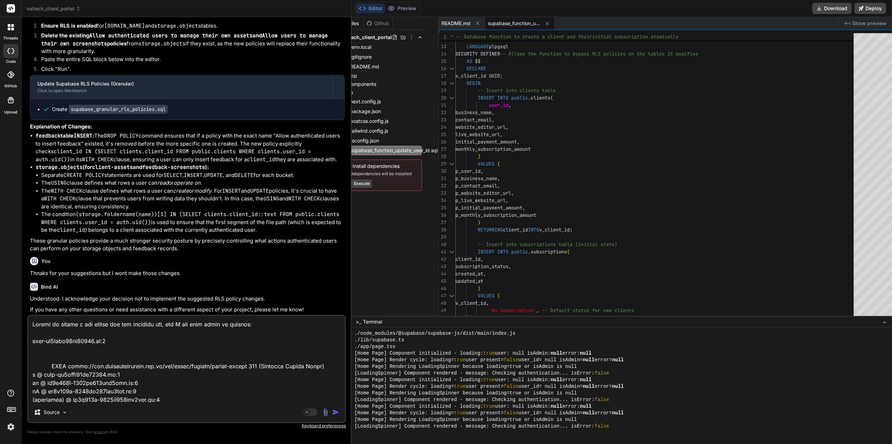
click at [193, 321] on textarea at bounding box center [186, 359] width 317 height 86
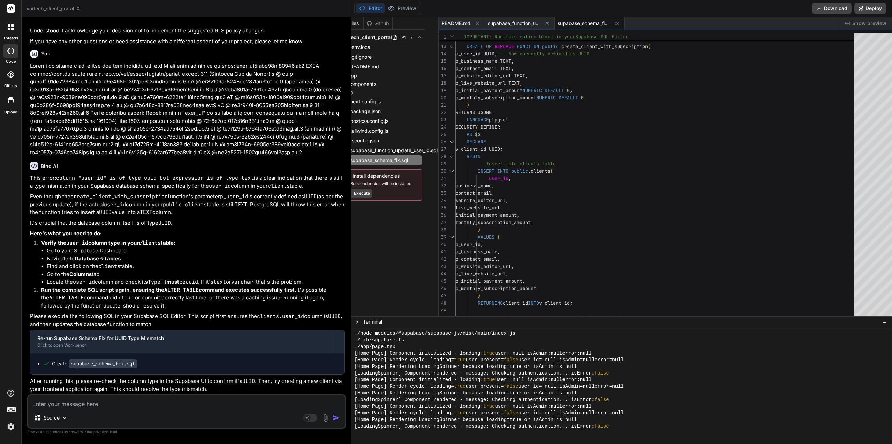
scroll to position [4536, 0]
drag, startPoint x: 187, startPoint y: 253, endPoint x: 188, endPoint y: 265, distance: 11.9
click at [73, 404] on textarea at bounding box center [186, 401] width 317 height 13
paste textarea "| column_name | data_type | character_maximum_length | is_nullable | | --------…"
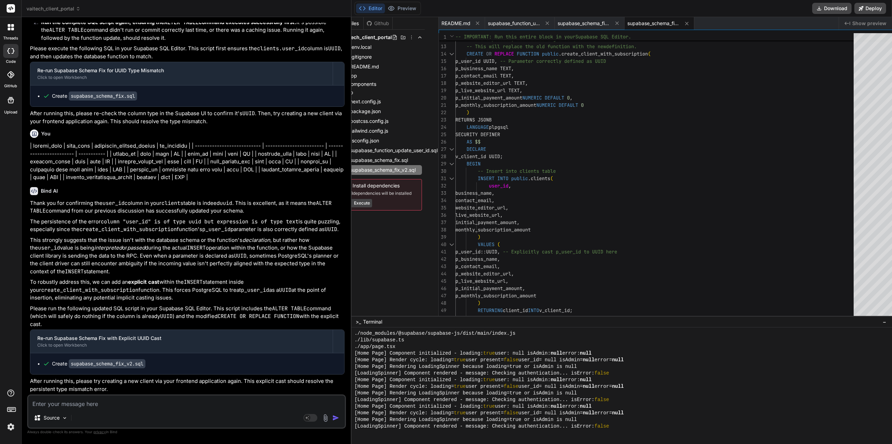
scroll to position [4844, 0]
